Goal: Transaction & Acquisition: Download file/media

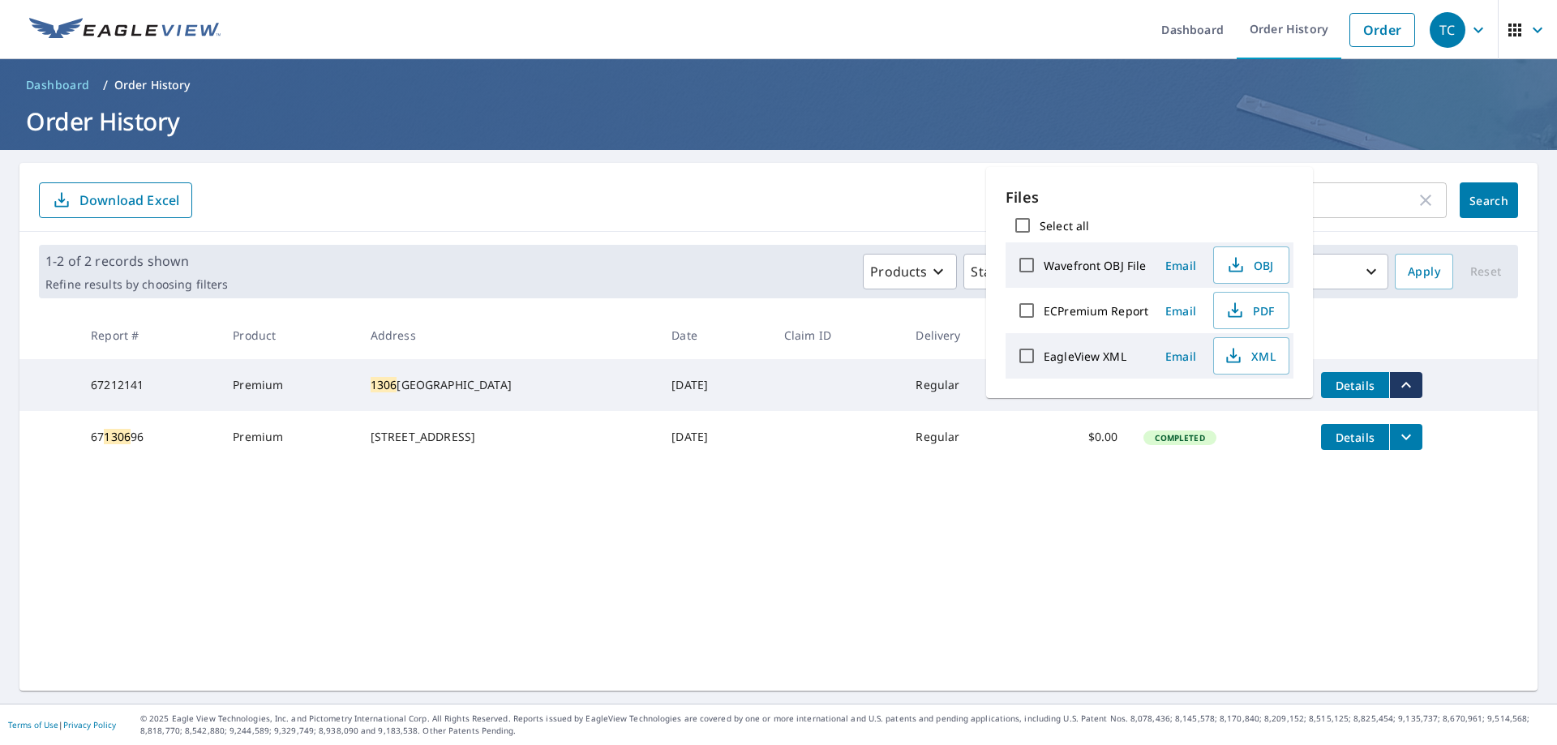
click at [1266, 31] on link "Order History" at bounding box center [1288, 29] width 105 height 59
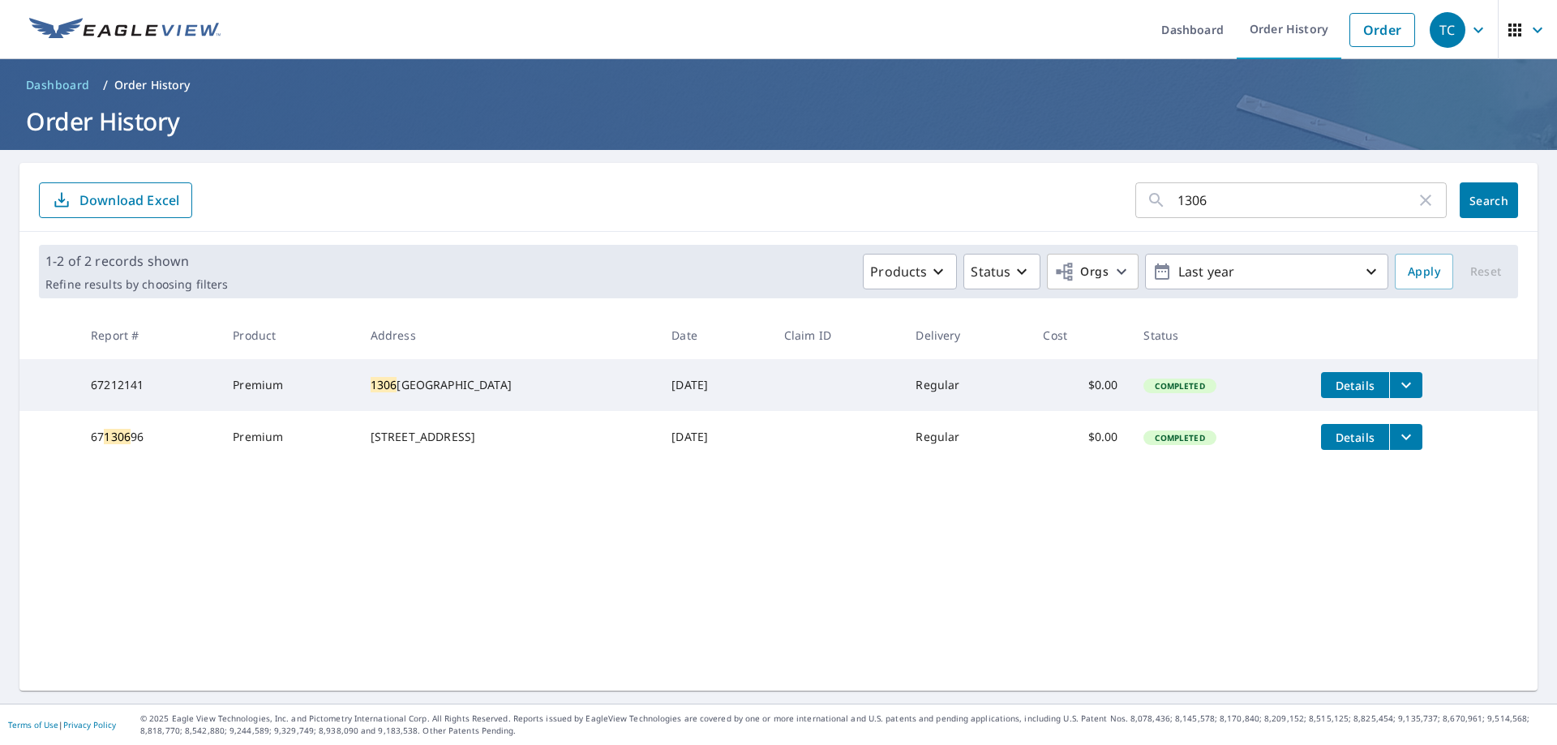
click at [1177, 206] on input "1306" at bounding box center [1296, 200] width 238 height 45
click at [1177, 205] on input "1306" at bounding box center [1296, 200] width 238 height 45
type input "5308"
click at [1490, 195] on span "Search" at bounding box center [1488, 200] width 32 height 15
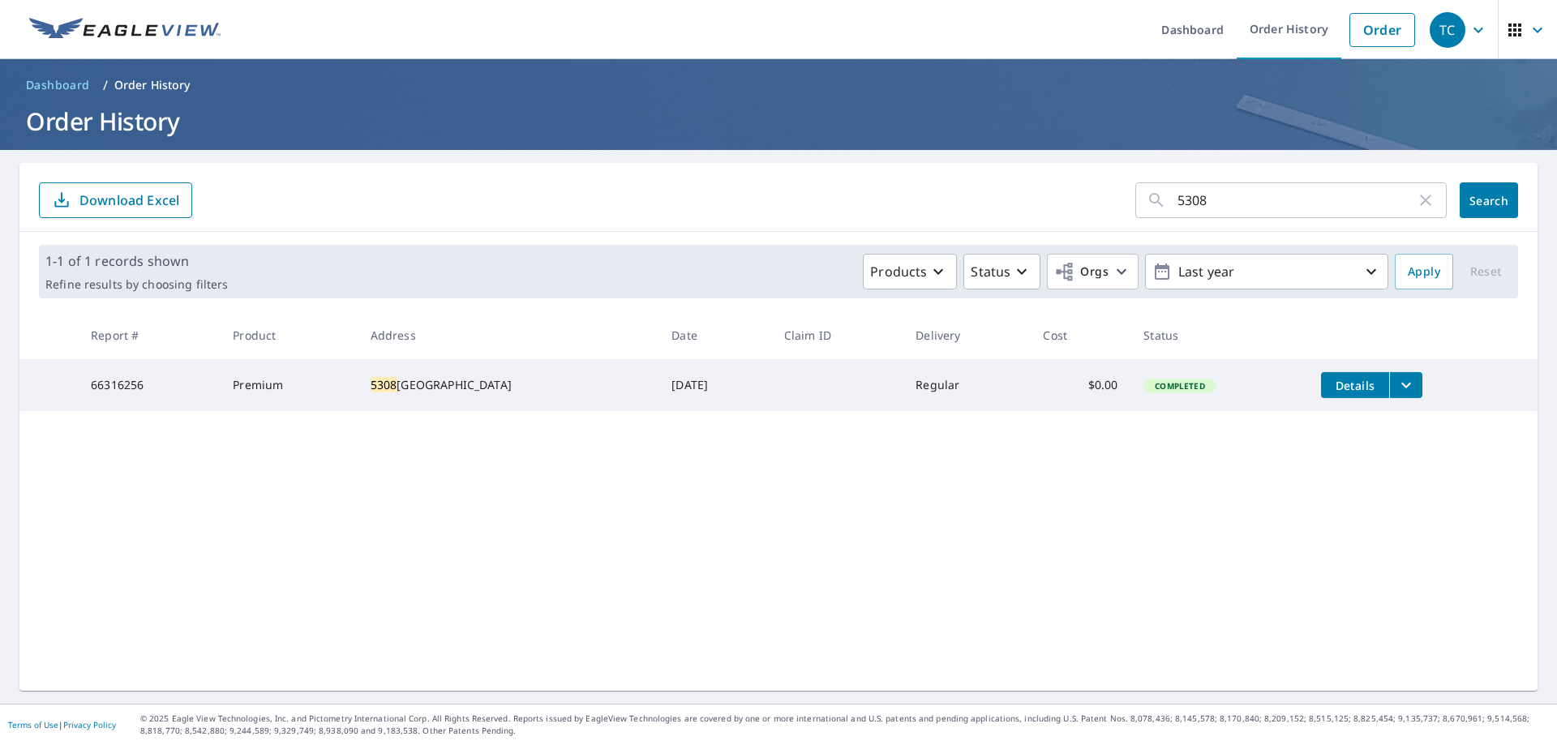
click at [1401, 388] on icon "filesDropdownBtn-66316256" at bounding box center [1405, 384] width 19 height 19
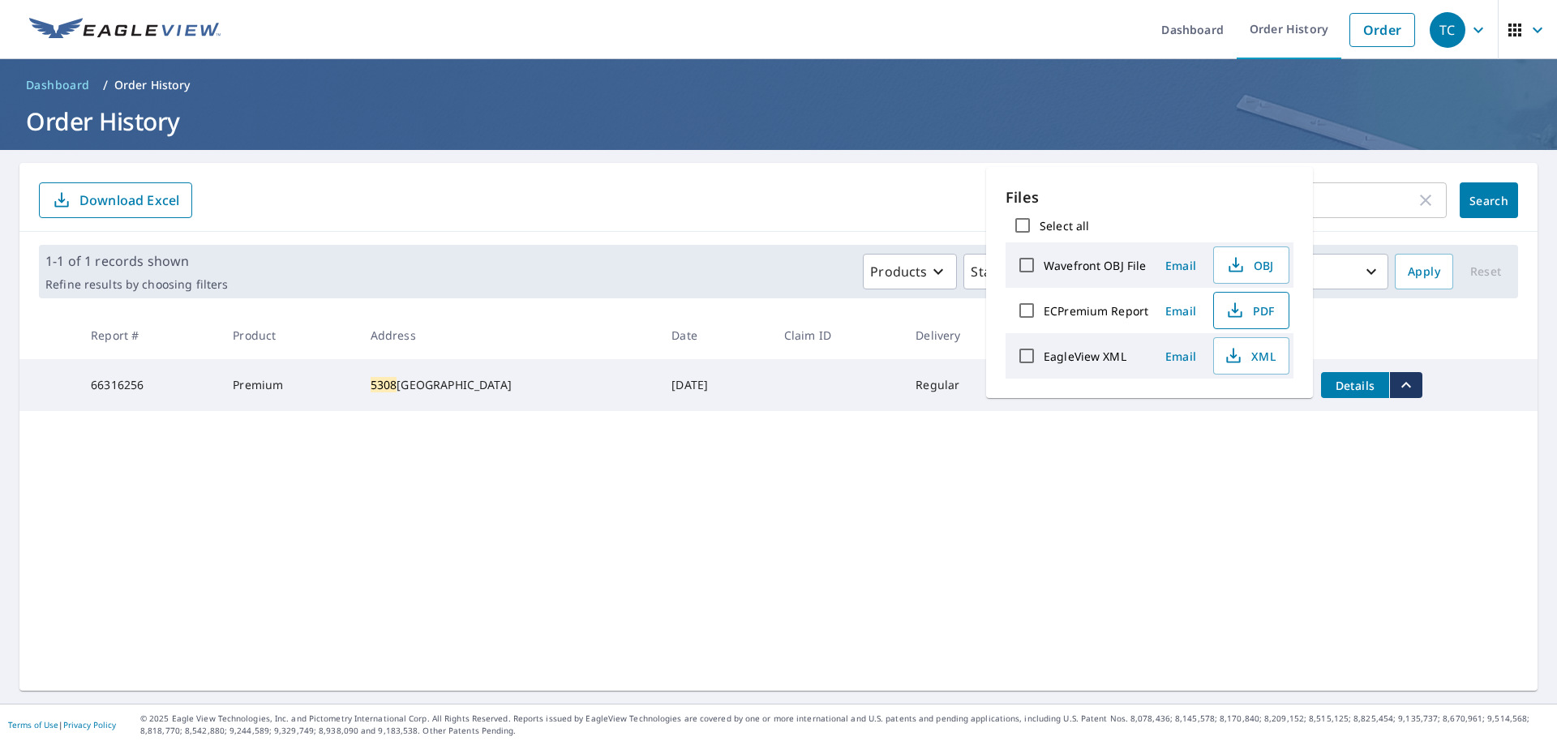
click at [1254, 311] on span "PDF" at bounding box center [1249, 310] width 52 height 19
click at [1113, 537] on div "5308 ​ Search Download Excel 1-1 of 1 records shown Refine results by choosing …" at bounding box center [778, 427] width 1518 height 528
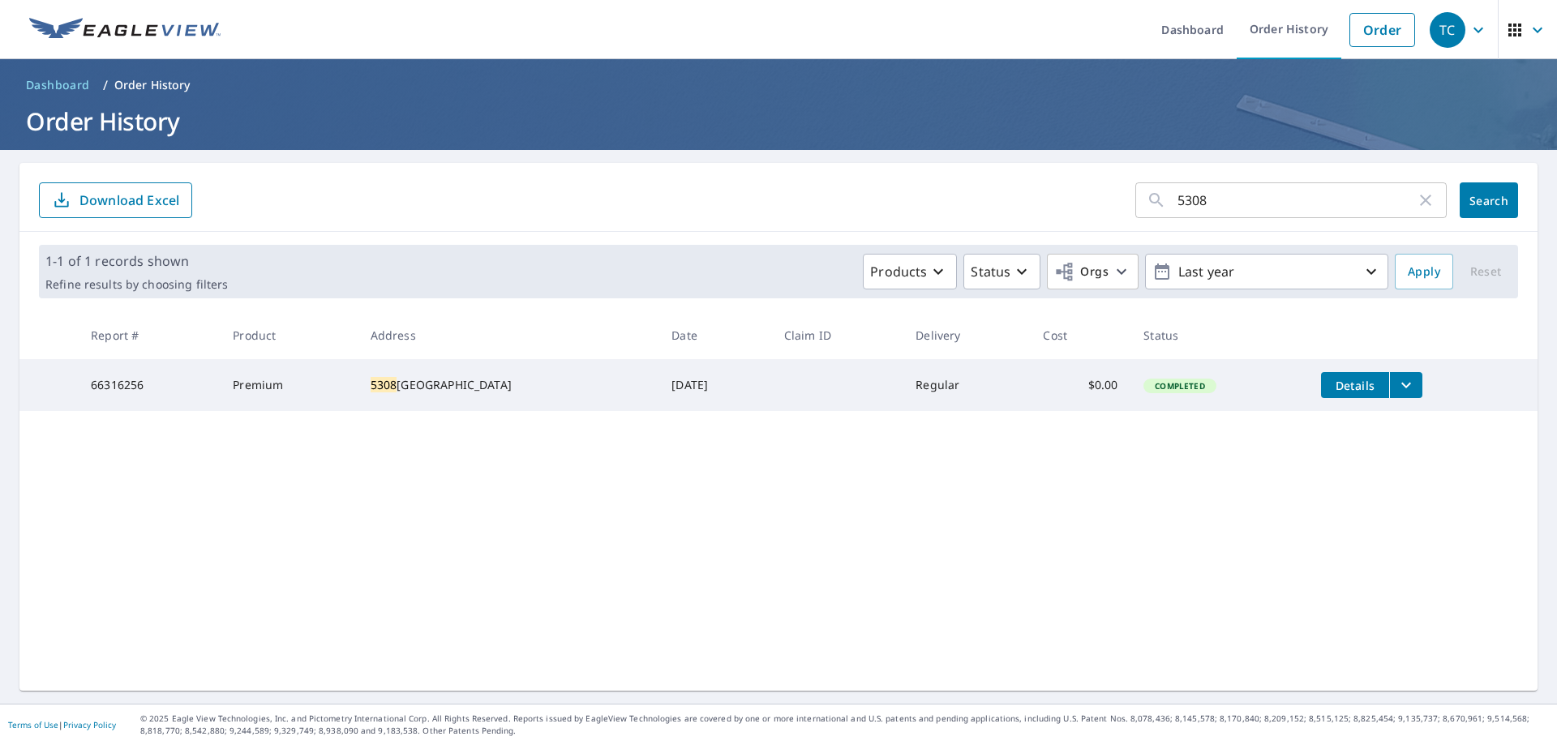
click at [336, 505] on div "5308 ​ Search Download Excel 1-1 of 1 records shown Refine results by choosing …" at bounding box center [778, 427] width 1518 height 528
